Goal: Transaction & Acquisition: Book appointment/travel/reservation

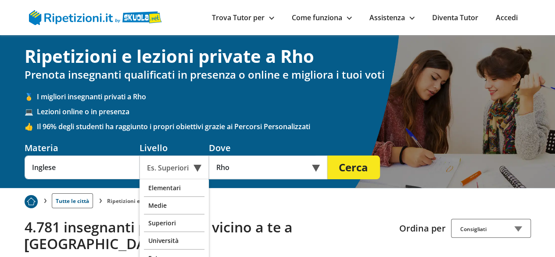
click at [175, 221] on div "Superiori" at bounding box center [174, 223] width 61 height 18
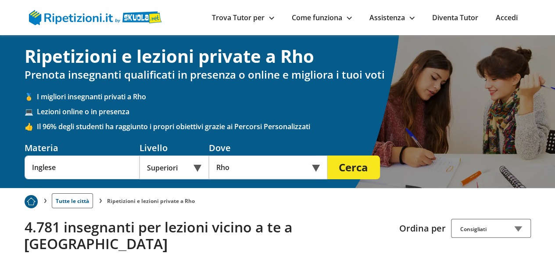
click at [373, 168] on button "Cerca" at bounding box center [353, 167] width 53 height 24
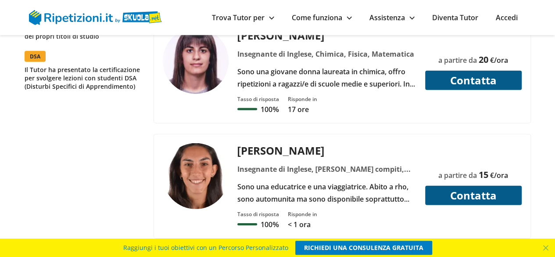
scroll to position [1184, 0]
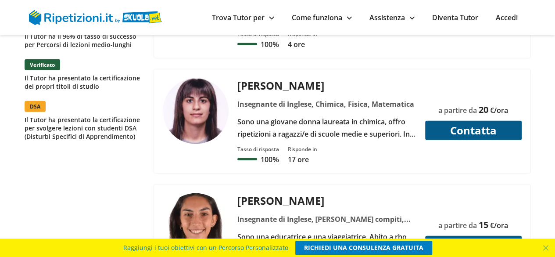
click at [245, 78] on div "Noemi F." at bounding box center [327, 85] width 186 height 14
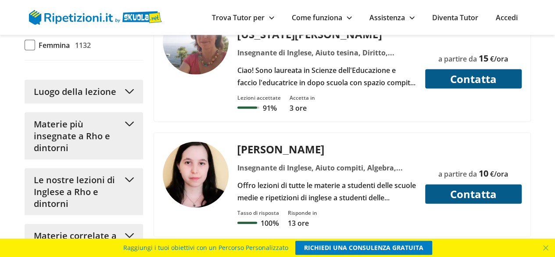
scroll to position [877, 0]
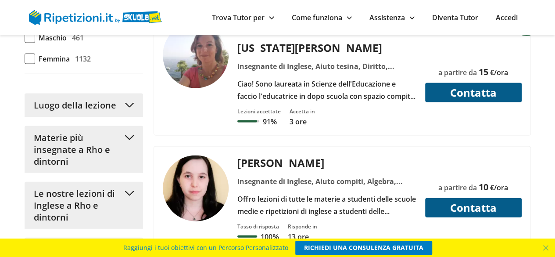
drag, startPoint x: 27, startPoint y: 71, endPoint x: 79, endPoint y: 76, distance: 51.6
click at [29, 64] on span at bounding box center [30, 59] width 11 height 11
click at [25, 59] on input "Femmina 1132" at bounding box center [25, 59] width 0 height 0
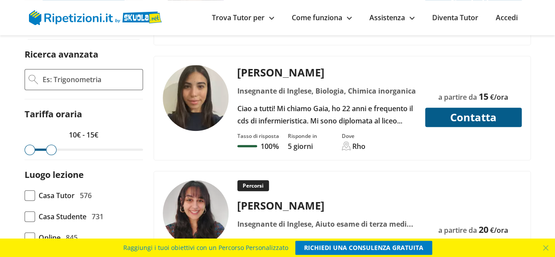
drag, startPoint x: 134, startPoint y: 150, endPoint x: 51, endPoint y: 149, distance: 83.3
type input "15"
click at [51, 149] on input "range" at bounding box center [84, 149] width 118 height 2
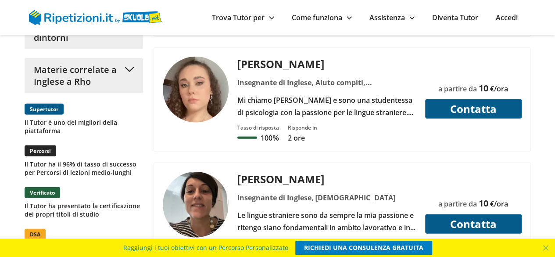
scroll to position [1053, 0]
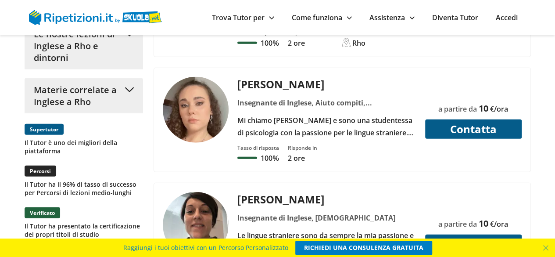
click at [117, 107] on span "Materie correlate a Inglese a Rho" at bounding box center [77, 96] width 87 height 24
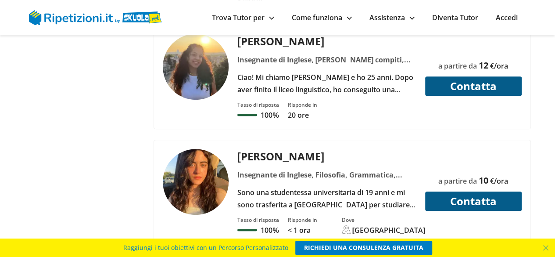
scroll to position [3553, 0]
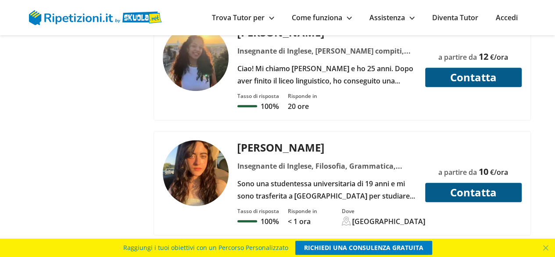
click at [304, 246] on link "2" at bounding box center [300, 255] width 20 height 19
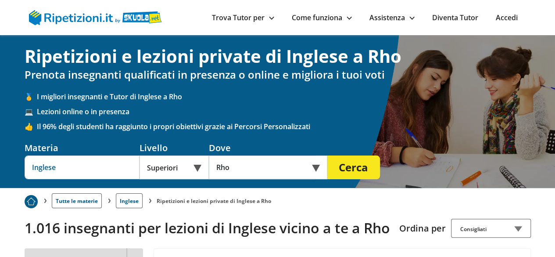
click at [89, 165] on input "Inglese" at bounding box center [82, 167] width 115 height 24
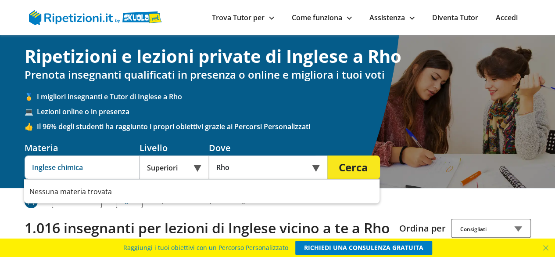
click at [327, 155] on button "Cerca" at bounding box center [353, 167] width 53 height 24
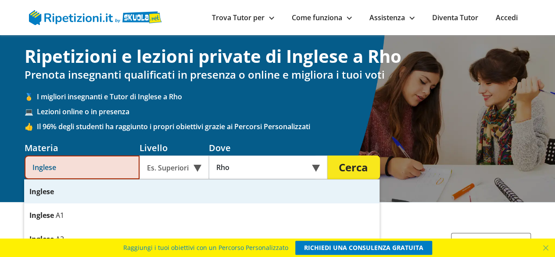
type input "Inglese"
click at [347, 171] on button "Cerca" at bounding box center [353, 167] width 53 height 24
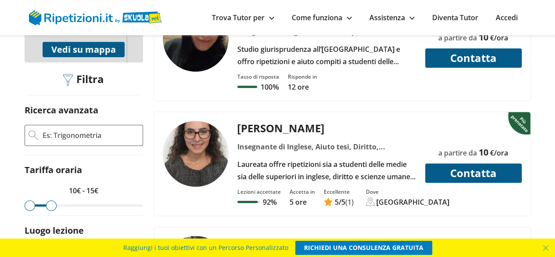
scroll to position [351, 0]
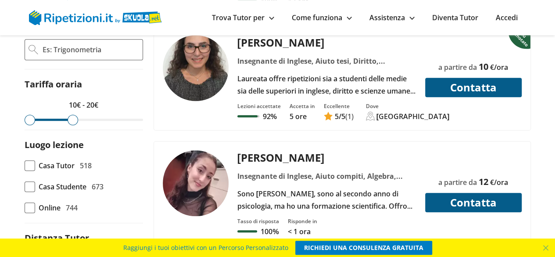
drag, startPoint x: 54, startPoint y: 117, endPoint x: 71, endPoint y: 119, distance: 17.6
type input "20"
click at [71, 119] on input "range" at bounding box center [84, 119] width 118 height 2
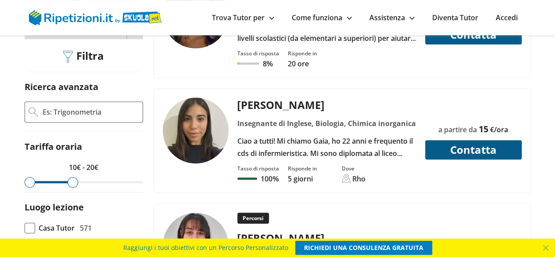
scroll to position [307, 0]
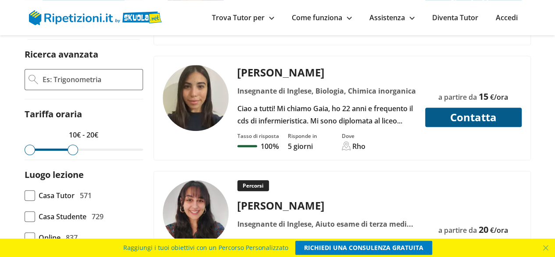
click at [260, 75] on div "[PERSON_NAME]" at bounding box center [327, 72] width 186 height 14
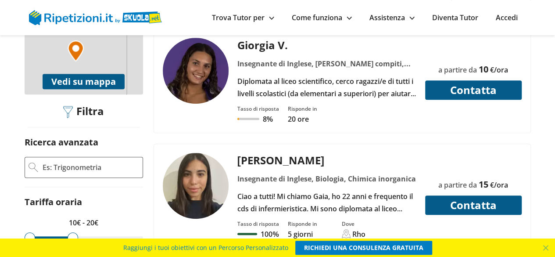
scroll to position [175, 0]
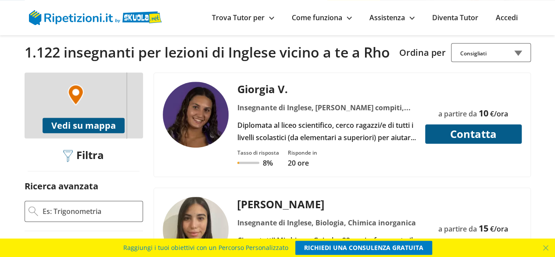
click at [272, 89] on div "Giorgia V." at bounding box center [327, 89] width 186 height 14
click at [273, 90] on div "Giorgia V." at bounding box center [327, 89] width 186 height 14
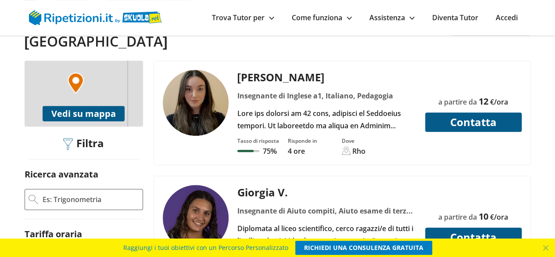
scroll to position [219, 0]
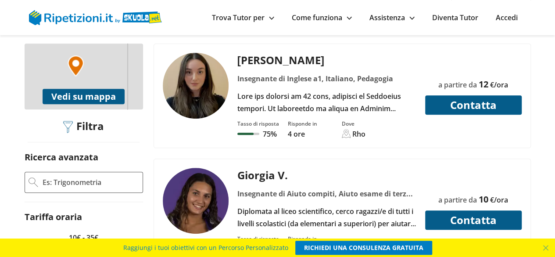
click at [95, 89] on button "Vedi su mappa" at bounding box center [84, 96] width 82 height 15
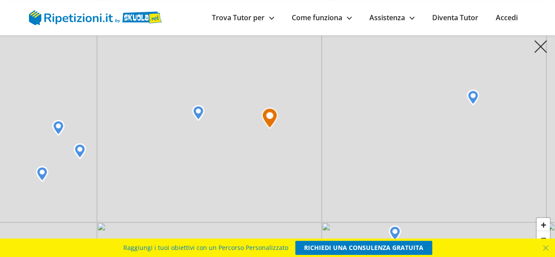
click at [58, 129] on img at bounding box center [58, 128] width 12 height 16
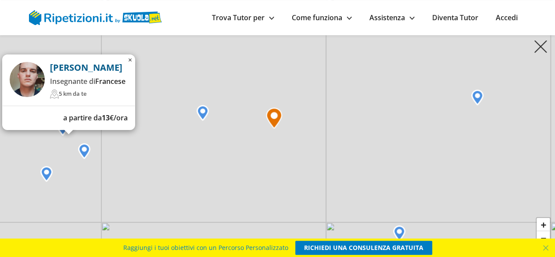
click at [86, 155] on img at bounding box center [84, 151] width 12 height 16
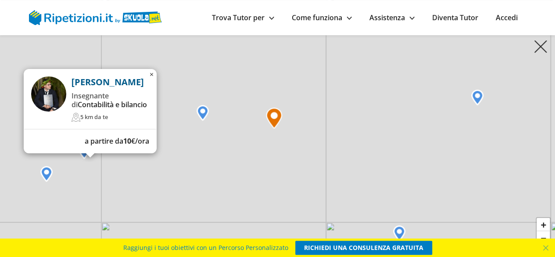
click at [47, 176] on img at bounding box center [46, 174] width 12 height 16
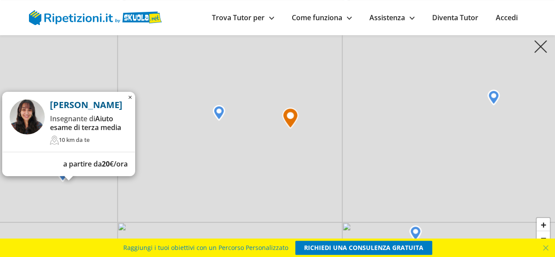
click at [220, 114] on img at bounding box center [219, 113] width 12 height 16
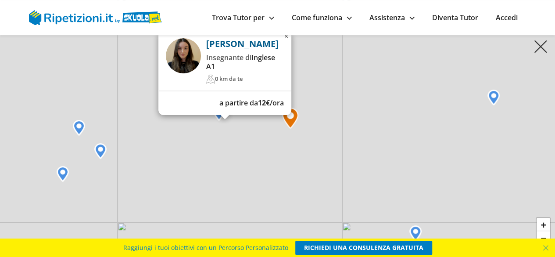
click at [292, 122] on img at bounding box center [290, 117] width 16 height 21
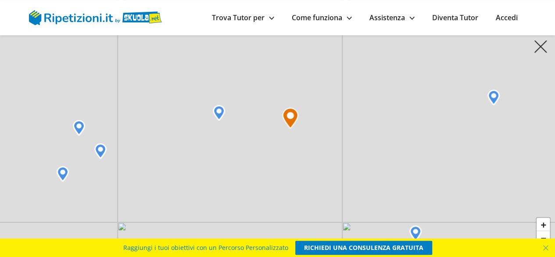
click at [289, 116] on img at bounding box center [290, 117] width 16 height 21
click at [290, 117] on img at bounding box center [290, 117] width 16 height 21
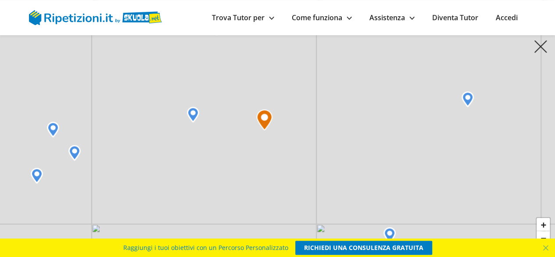
drag, startPoint x: 289, startPoint y: 121, endPoint x: 264, endPoint y: 123, distance: 25.9
click at [264, 123] on img at bounding box center [264, 119] width 16 height 21
click at [193, 114] on img at bounding box center [193, 115] width 12 height 16
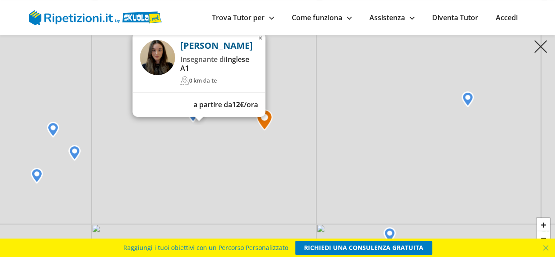
click at [162, 158] on div "Giulia G. Insegnante di Inglese A1 0 km da te a partire da 12 €/ora × + − Leafl…" at bounding box center [277, 128] width 555 height 257
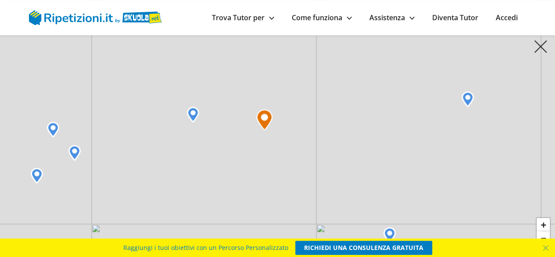
click at [75, 154] on img at bounding box center [74, 153] width 12 height 16
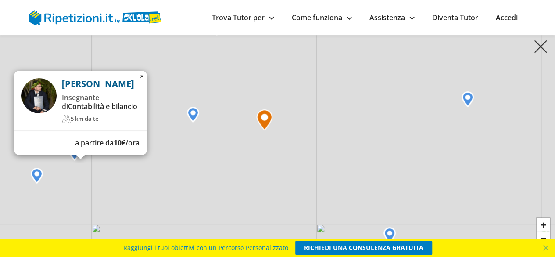
click at [71, 179] on div "Riccardo S. Insegnante di Contabilità e bilancio 5 km da te a partire da 10 €/o…" at bounding box center [277, 128] width 555 height 257
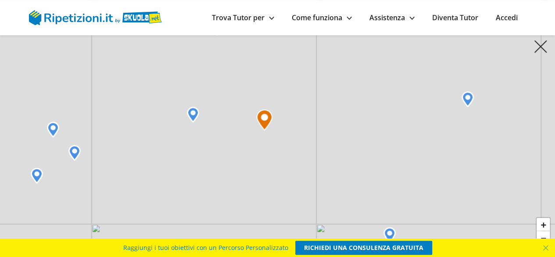
click at [57, 130] on img at bounding box center [53, 130] width 12 height 16
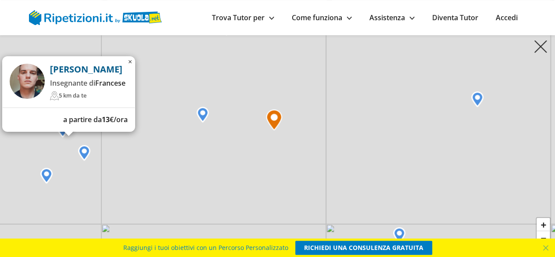
click at [78, 164] on div "Giovanni B. Insegnante di Francese 5 km da te a partire da 13 €/ora × + − Leafl…" at bounding box center [277, 128] width 555 height 257
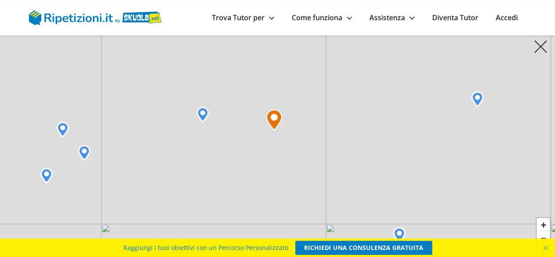
click at [49, 176] on img at bounding box center [46, 176] width 12 height 16
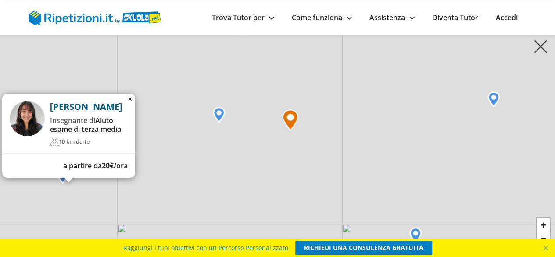
click at [185, 178] on div "Paola N. Insegnante di Aiuto esame di terza media 10 km da te a partire da 20 €…" at bounding box center [277, 128] width 555 height 257
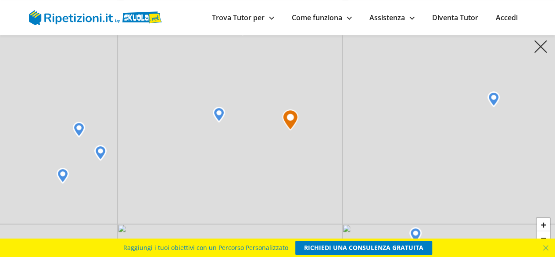
click at [220, 113] on img at bounding box center [219, 115] width 12 height 16
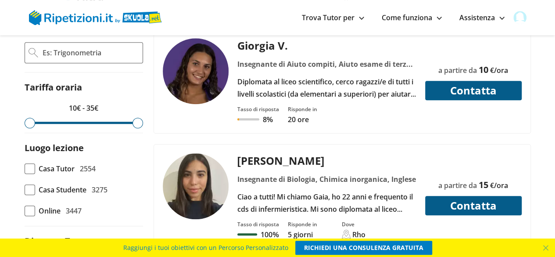
scroll to position [351, 0]
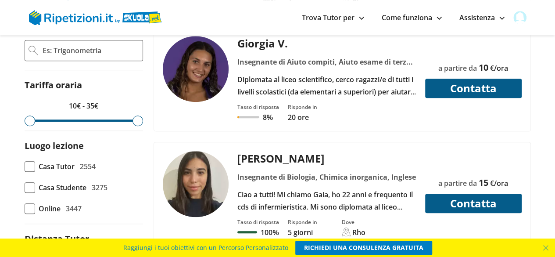
click at [429, 193] on button "Contatta" at bounding box center [473, 202] width 96 height 19
